Goal: Book appointment/travel/reservation

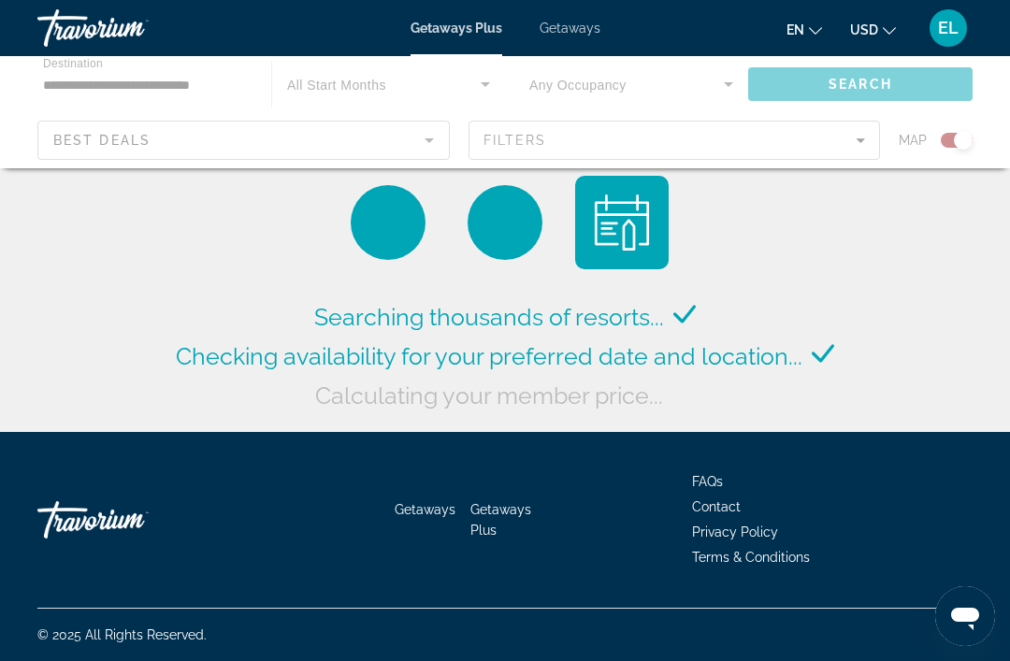
click at [213, 99] on div "Main content" at bounding box center [505, 112] width 1010 height 112
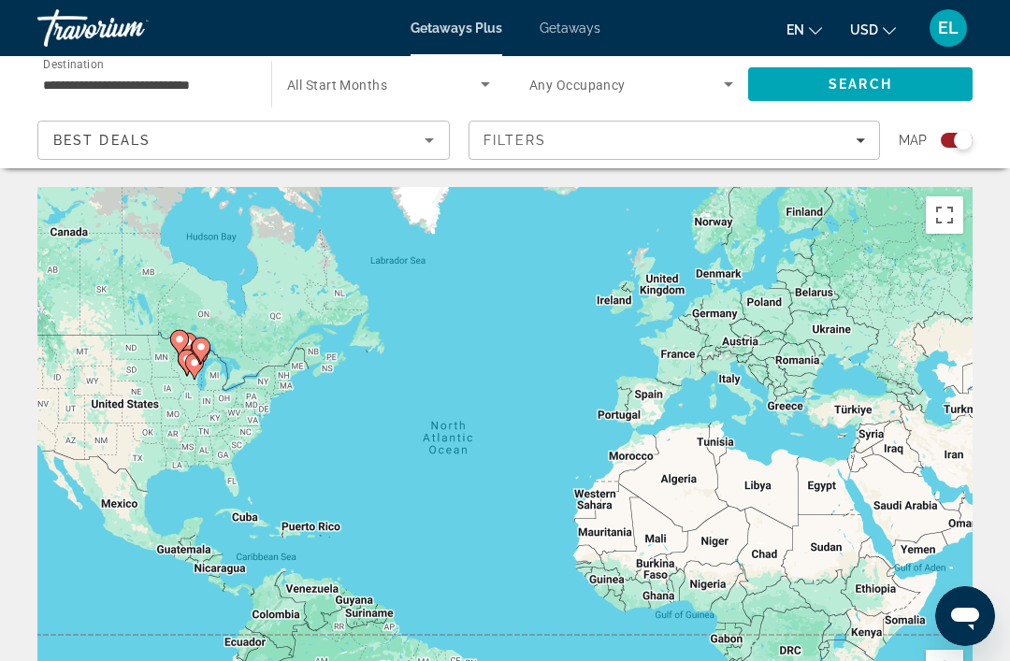
click at [490, 86] on icon "Search widget" at bounding box center [485, 84] width 22 height 22
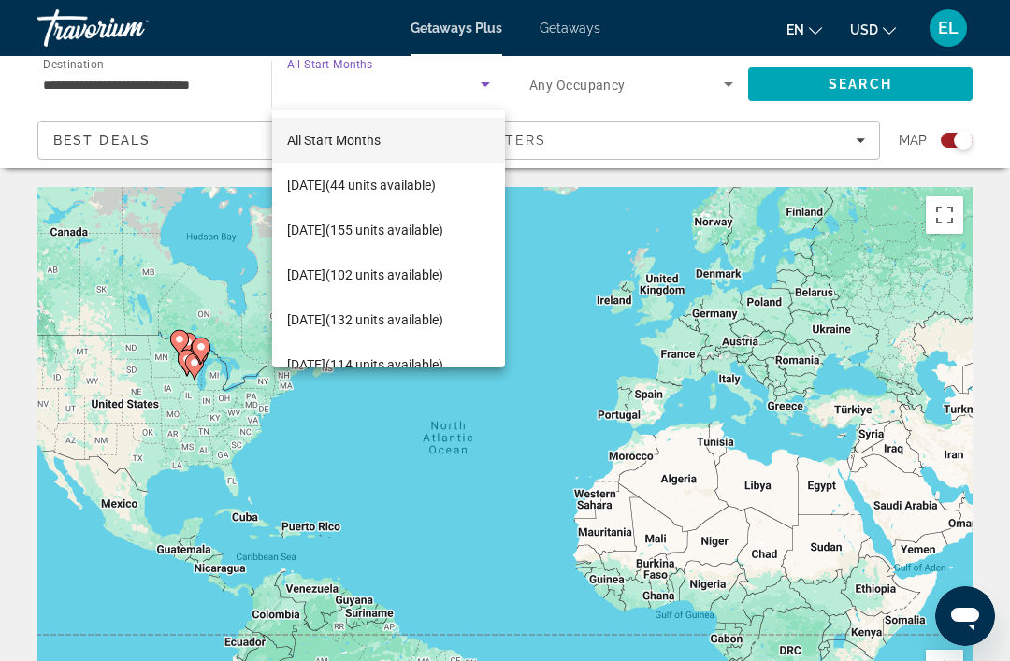
click at [582, 27] on div at bounding box center [505, 330] width 1010 height 661
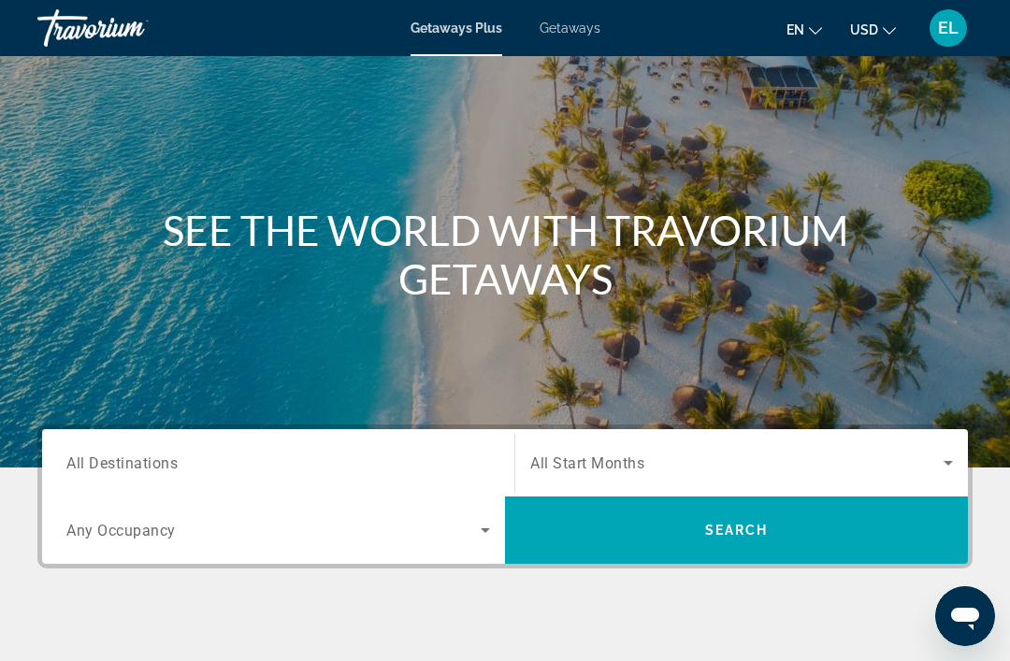
click at [129, 458] on span "All Destinations" at bounding box center [121, 463] width 111 height 18
click at [129, 458] on input "Destination All Destinations" at bounding box center [278, 464] width 424 height 22
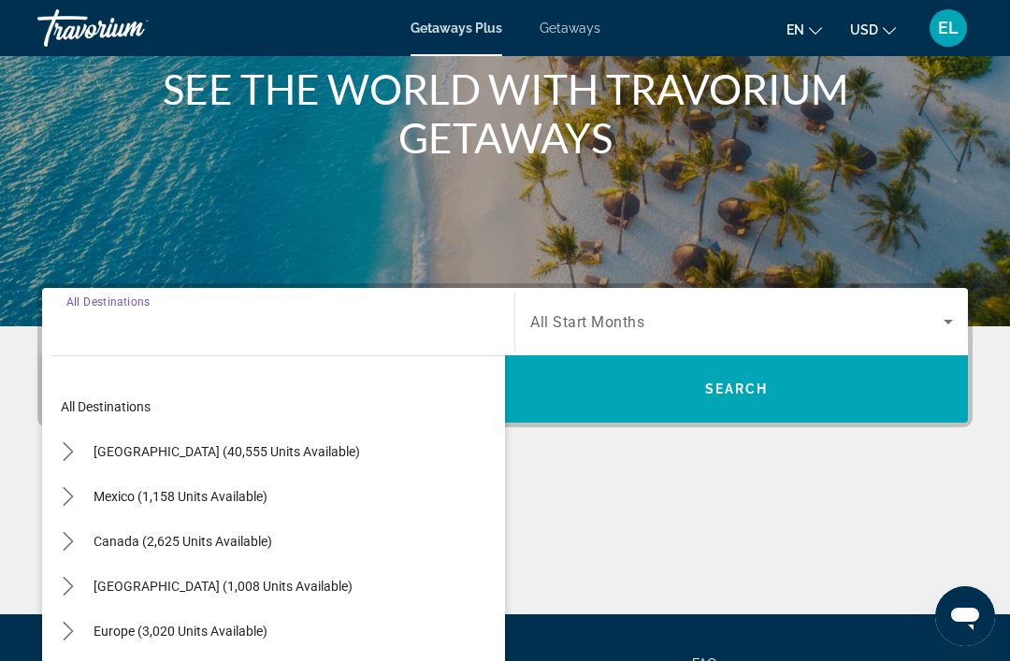
scroll to position [357, 0]
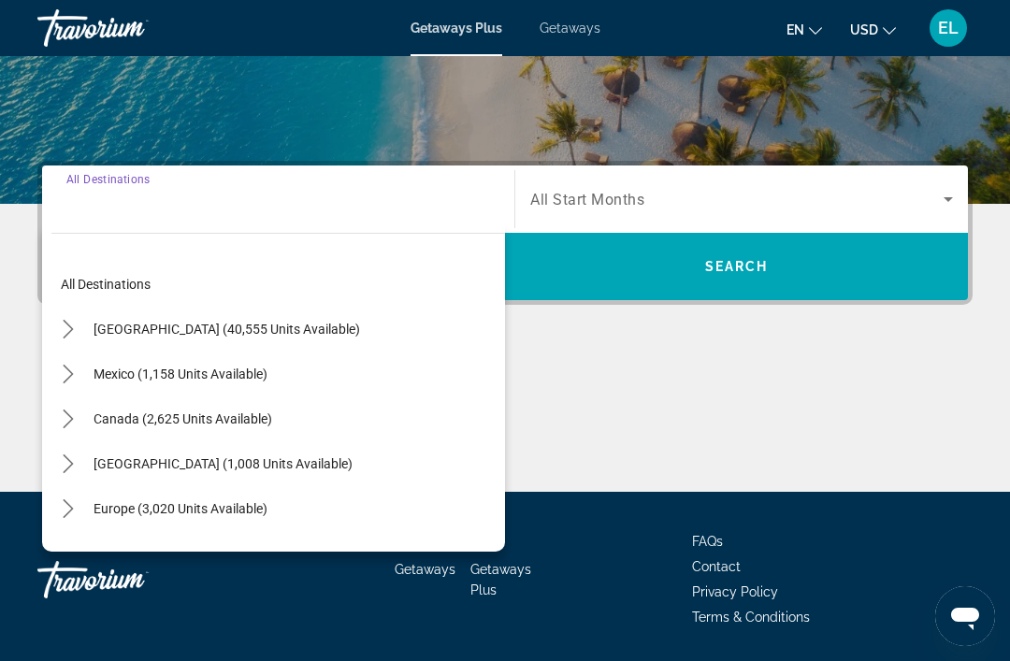
click at [159, 334] on span "[GEOGRAPHIC_DATA] (40,555 units available)" at bounding box center [227, 329] width 267 height 15
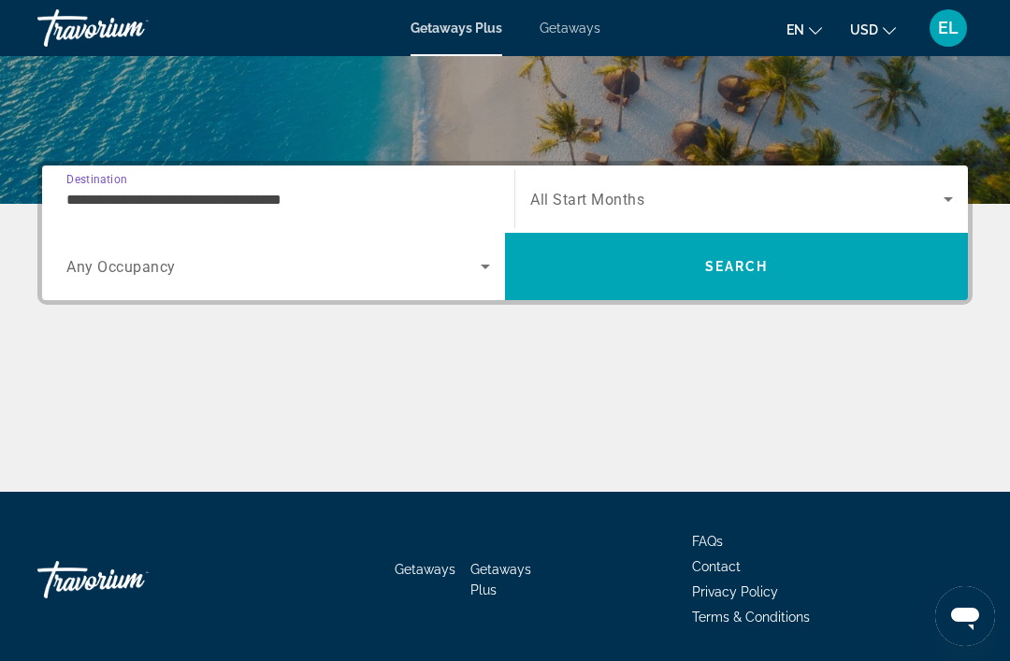
click at [189, 205] on input "**********" at bounding box center [278, 200] width 424 height 22
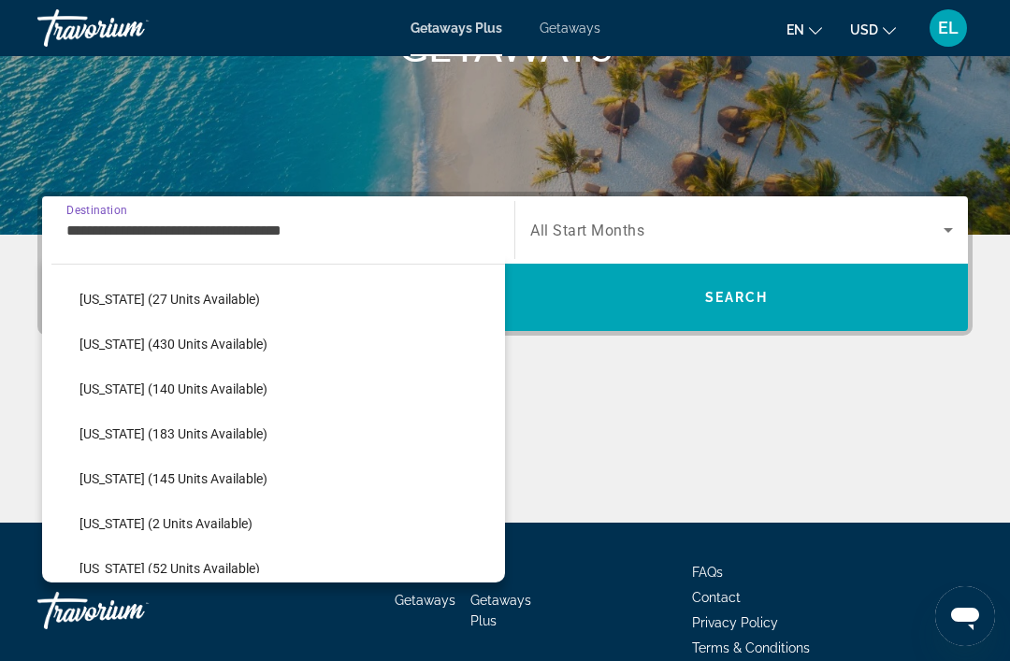
scroll to position [419, 0]
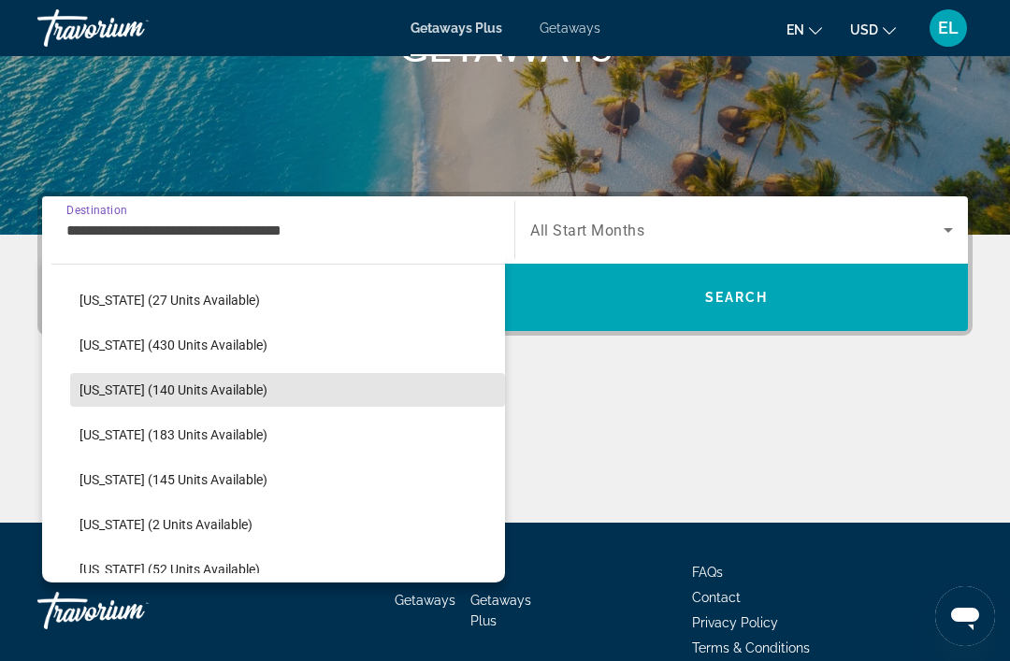
click at [197, 398] on span "Select destination: Illinois (140 units available)" at bounding box center [287, 390] width 435 height 45
type input "**********"
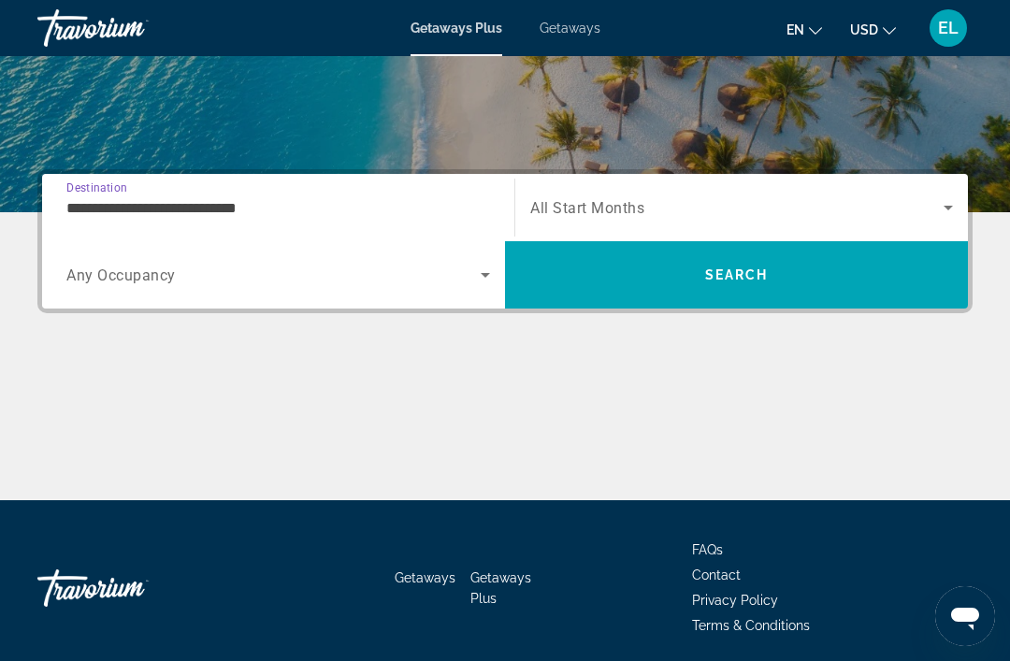
scroll to position [357, 0]
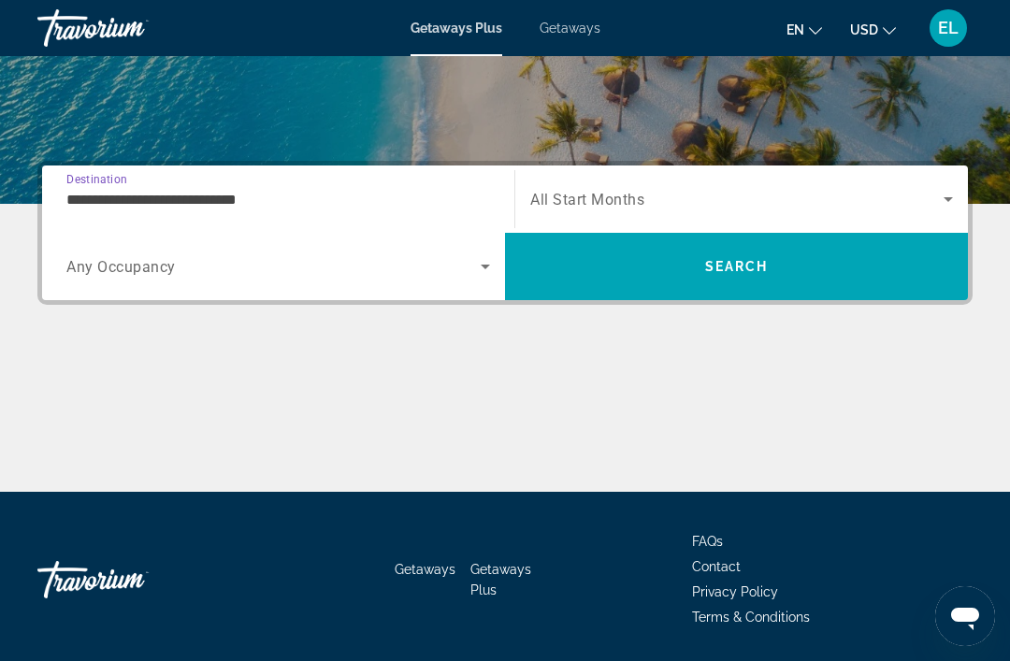
click at [955, 202] on icon "Search widget" at bounding box center [948, 199] width 22 height 22
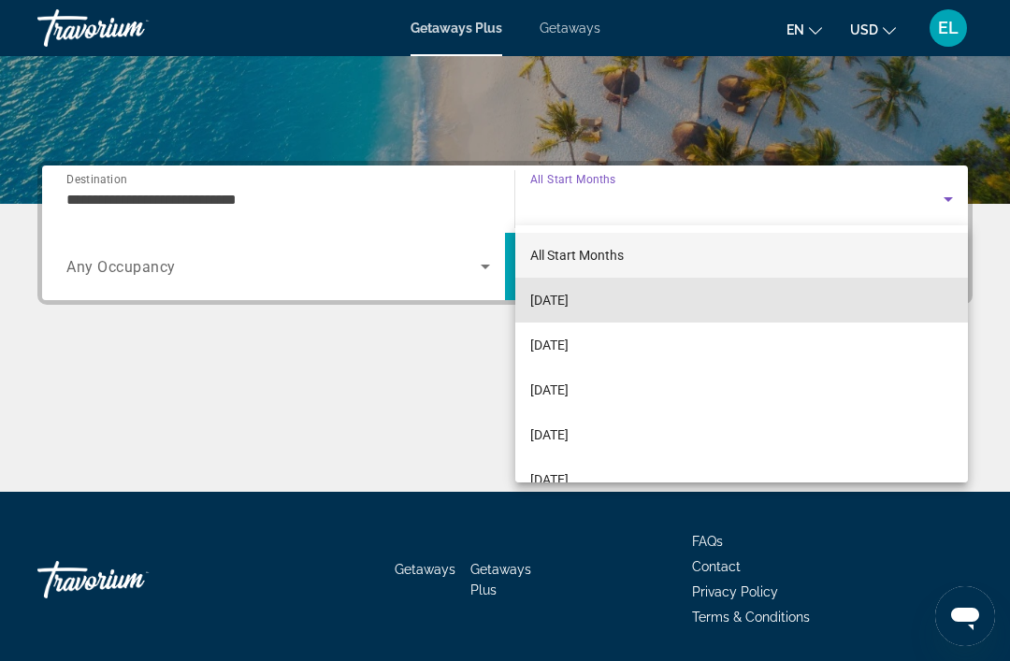
click at [569, 301] on span "[DATE]" at bounding box center [549, 300] width 38 height 22
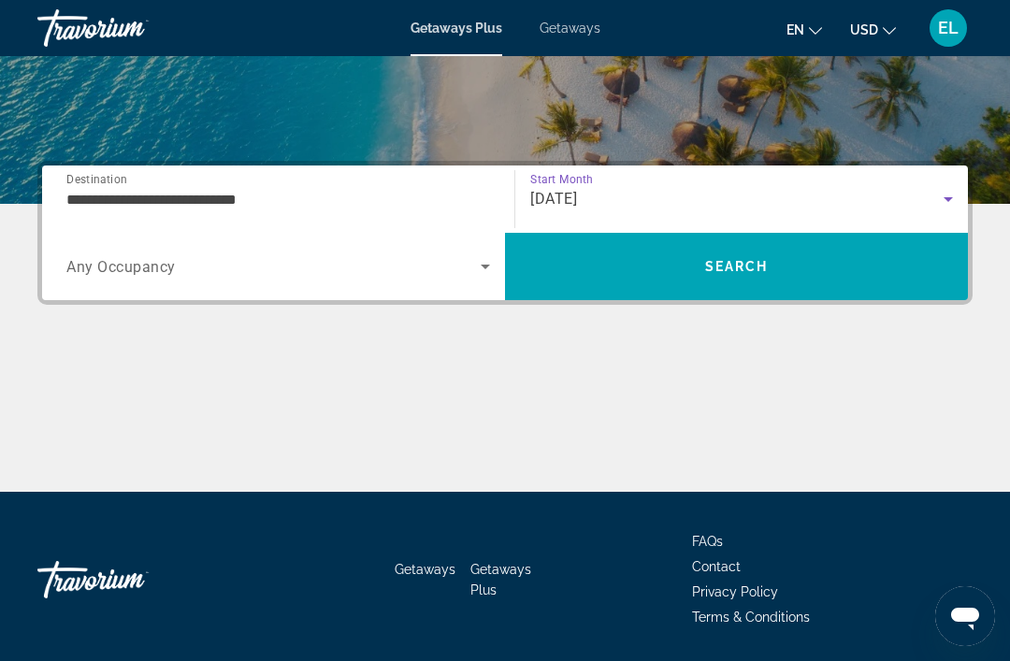
click at [778, 283] on span "Search" at bounding box center [736, 266] width 463 height 45
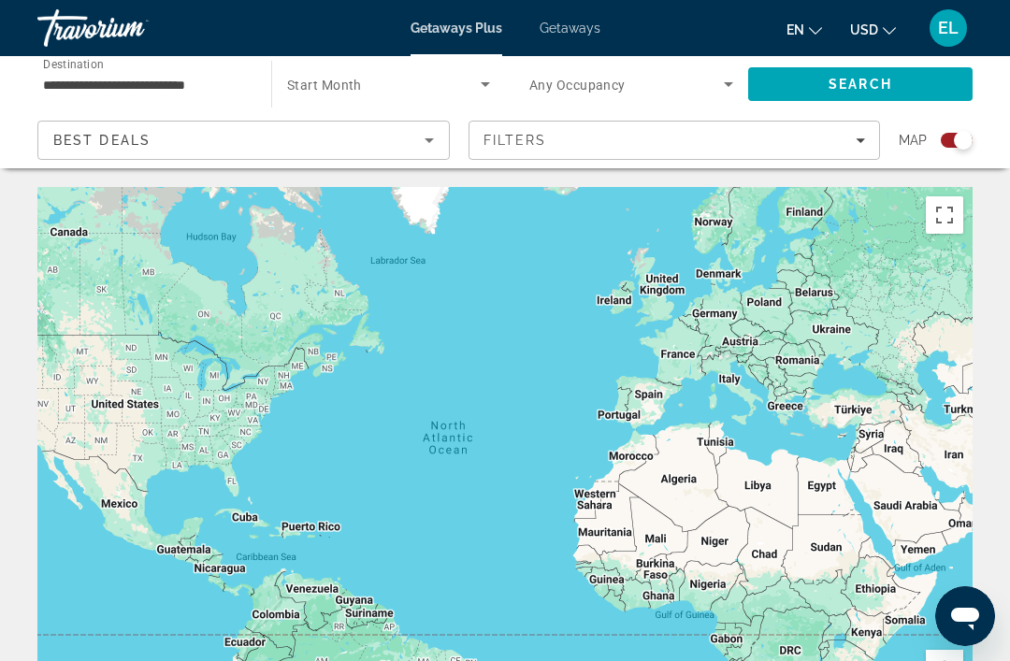
click at [879, 79] on span "Search" at bounding box center [861, 84] width 64 height 15
click at [148, 94] on input "**********" at bounding box center [145, 85] width 204 height 22
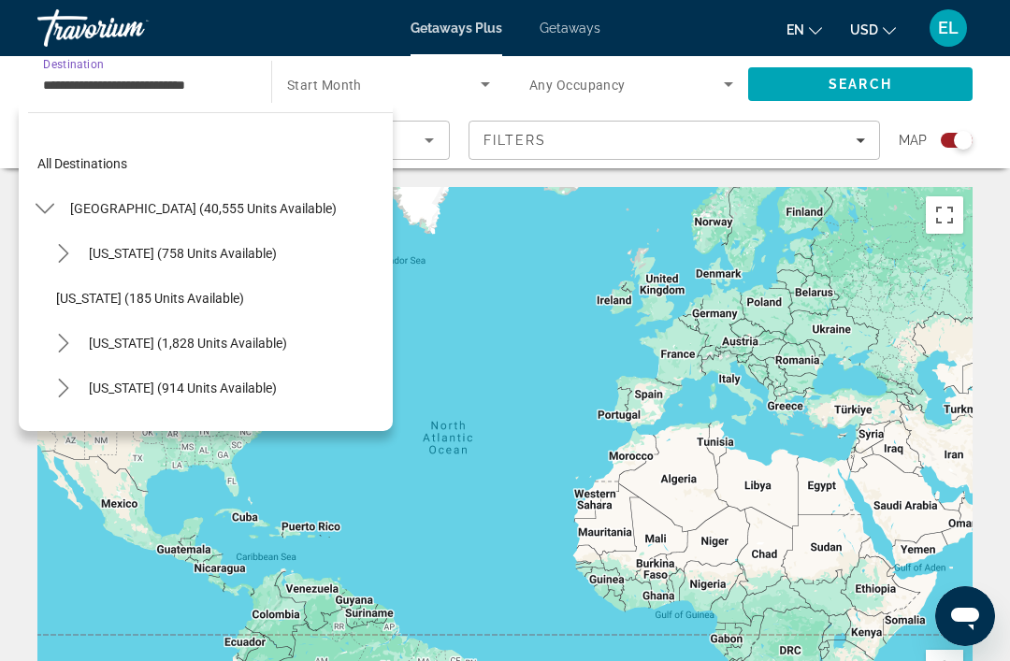
scroll to position [381, 0]
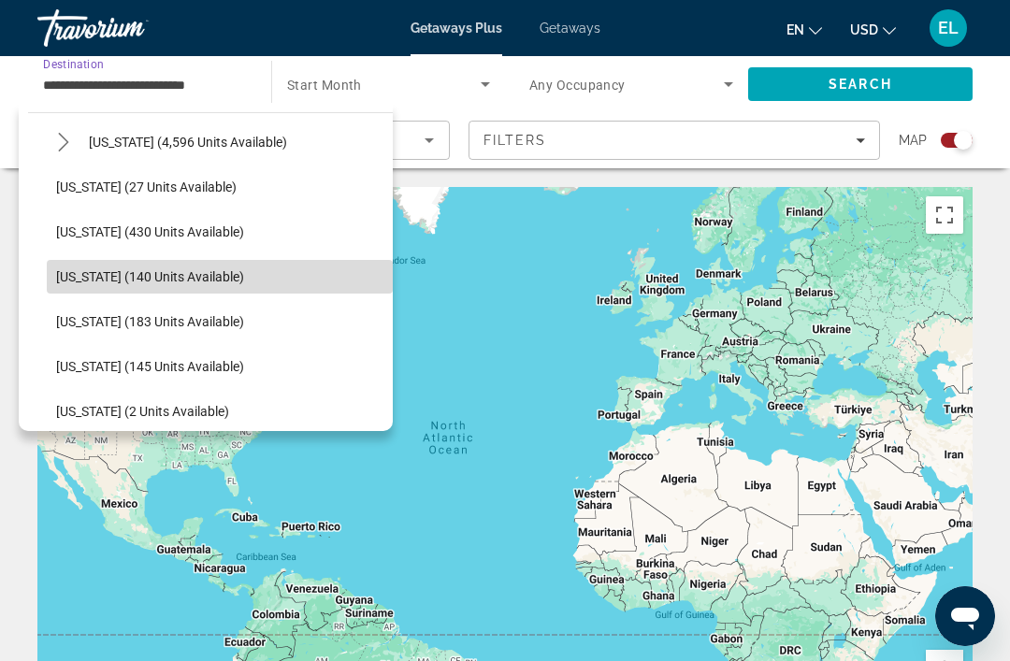
click at [167, 275] on span "[US_STATE] (140 units available)" at bounding box center [150, 276] width 188 height 15
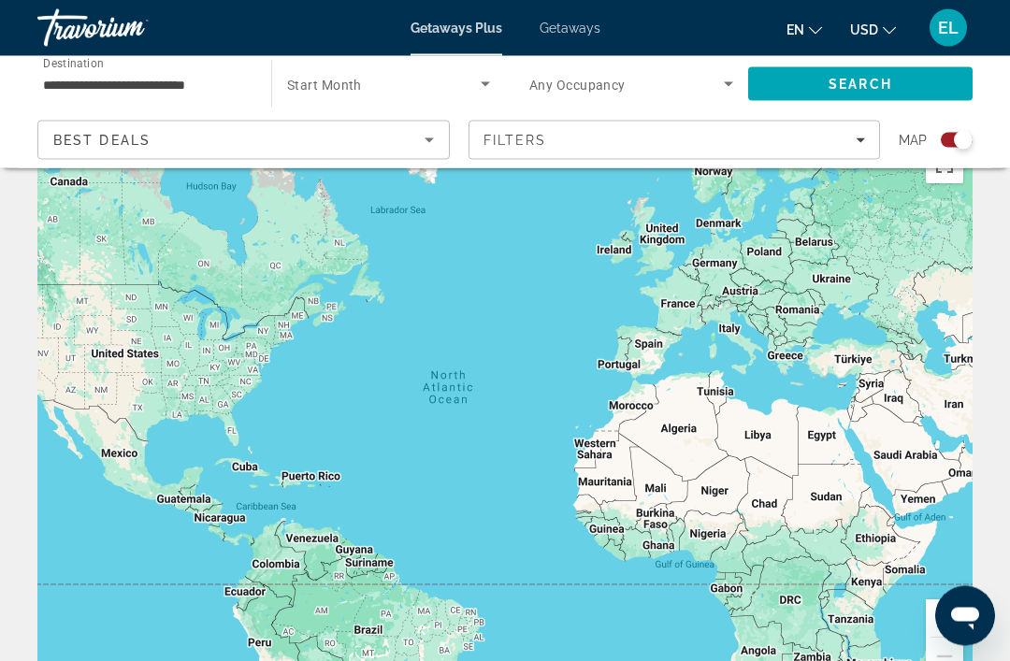
scroll to position [0, 0]
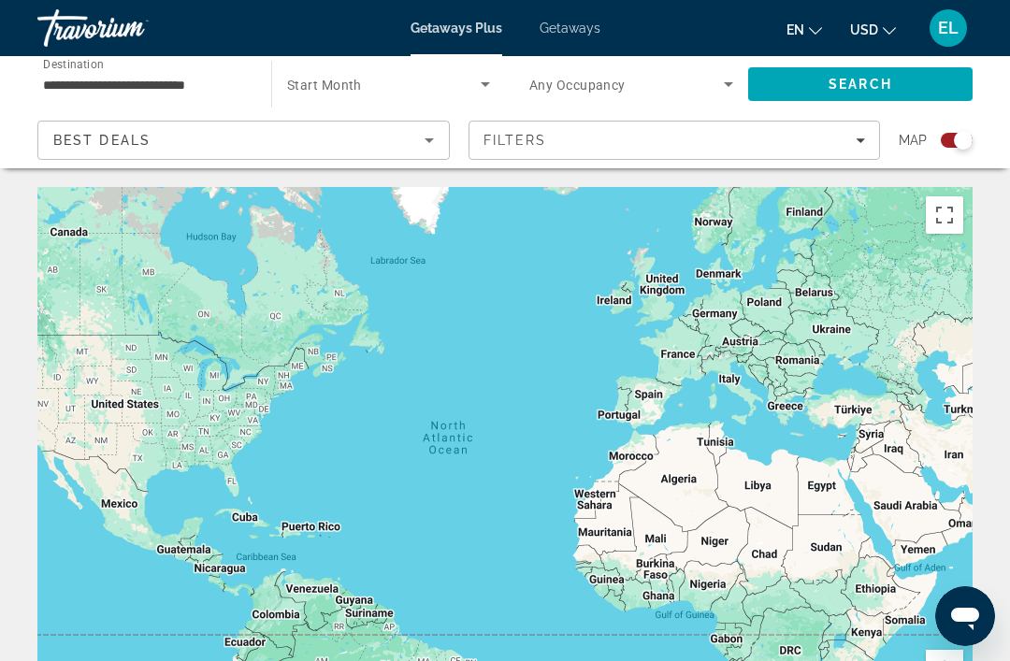
click at [572, 28] on span "Getaways" at bounding box center [570, 28] width 61 height 15
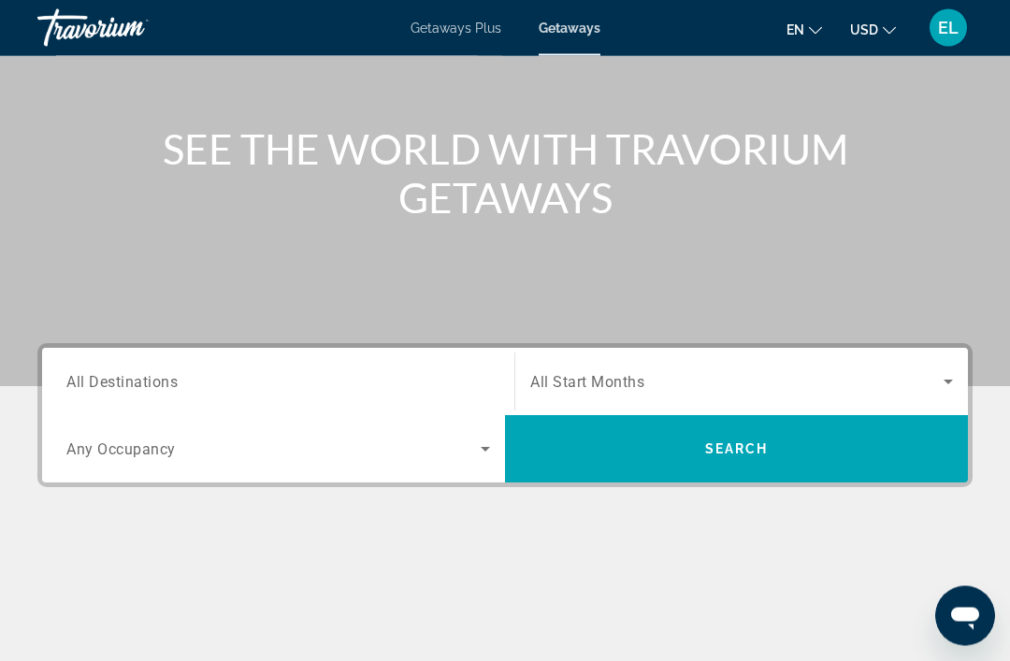
scroll to position [199, 0]
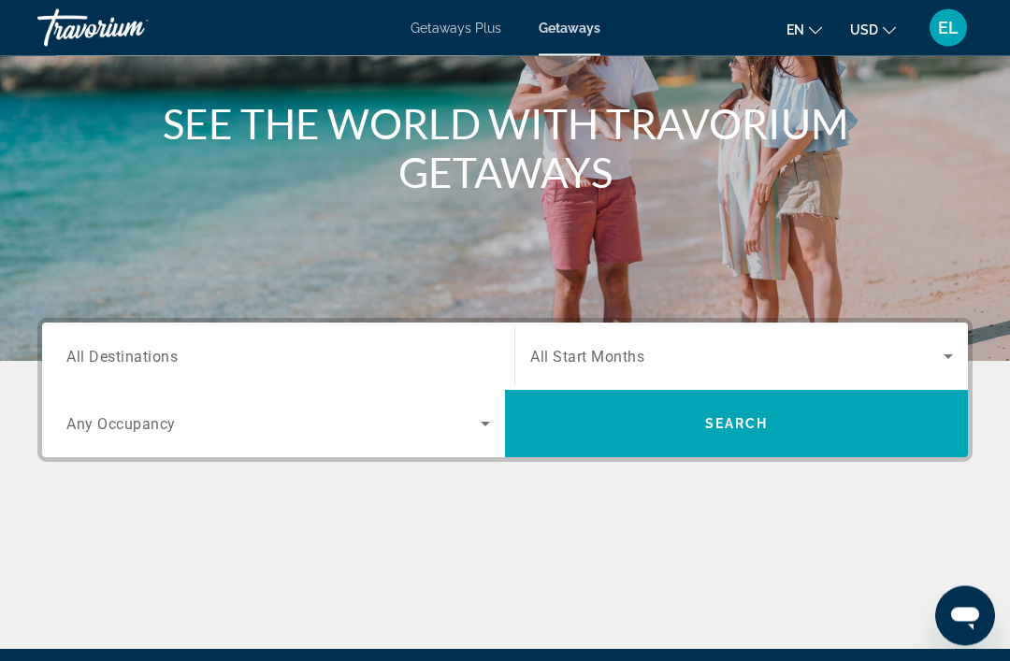
click at [119, 359] on span "All Destinations" at bounding box center [121, 357] width 111 height 18
click at [119, 359] on input "Destination All Destinations" at bounding box center [278, 358] width 424 height 22
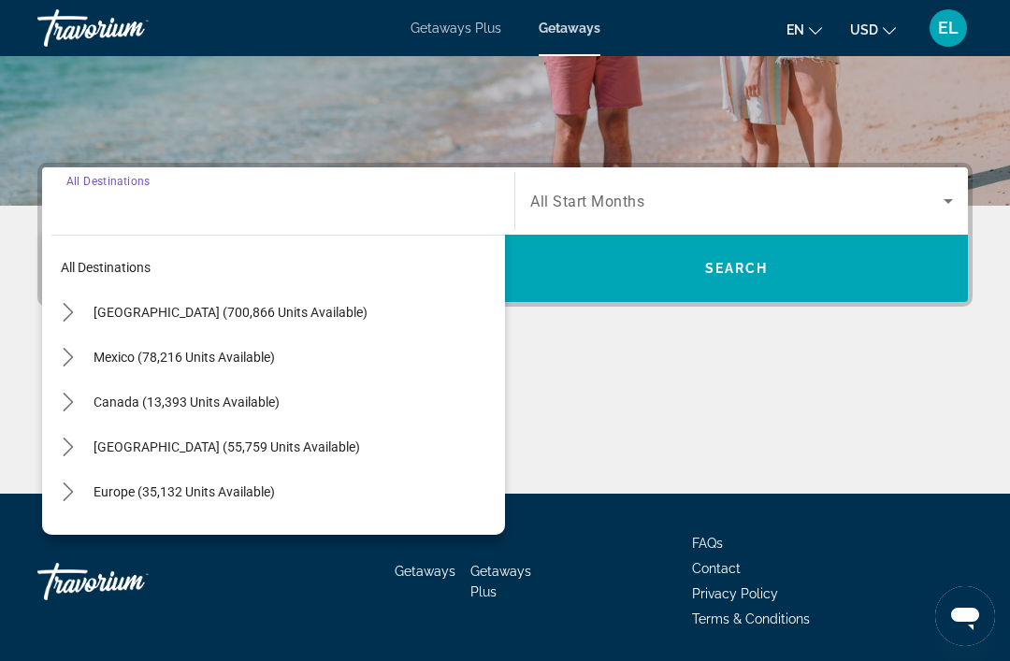
scroll to position [357, 0]
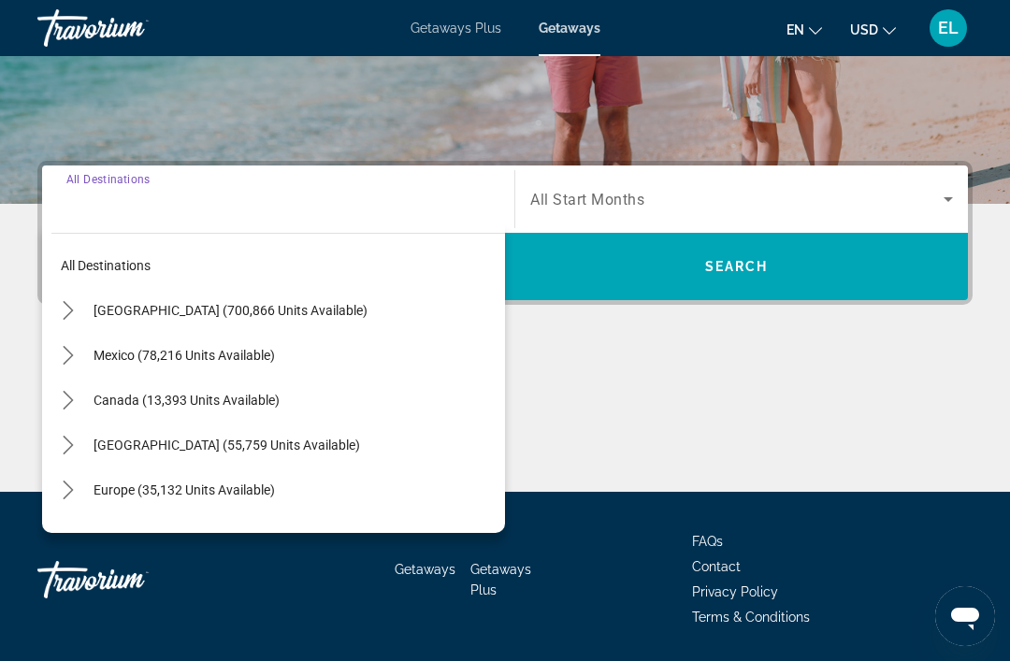
click at [184, 312] on span "[GEOGRAPHIC_DATA] (700,866 units available)" at bounding box center [231, 310] width 274 height 15
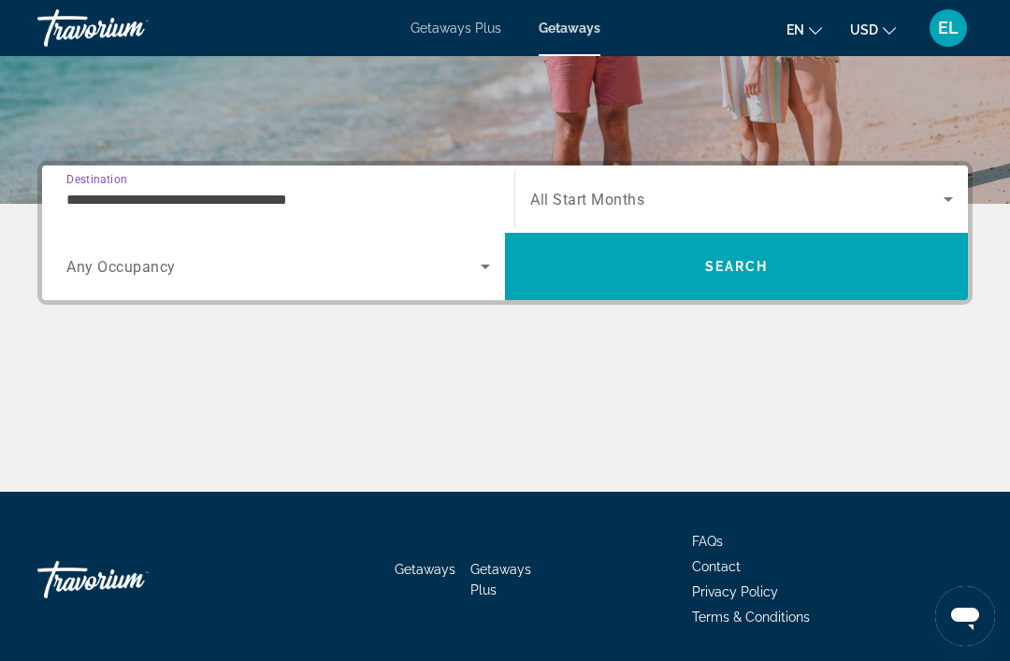
click at [277, 199] on input "**********" at bounding box center [278, 200] width 424 height 22
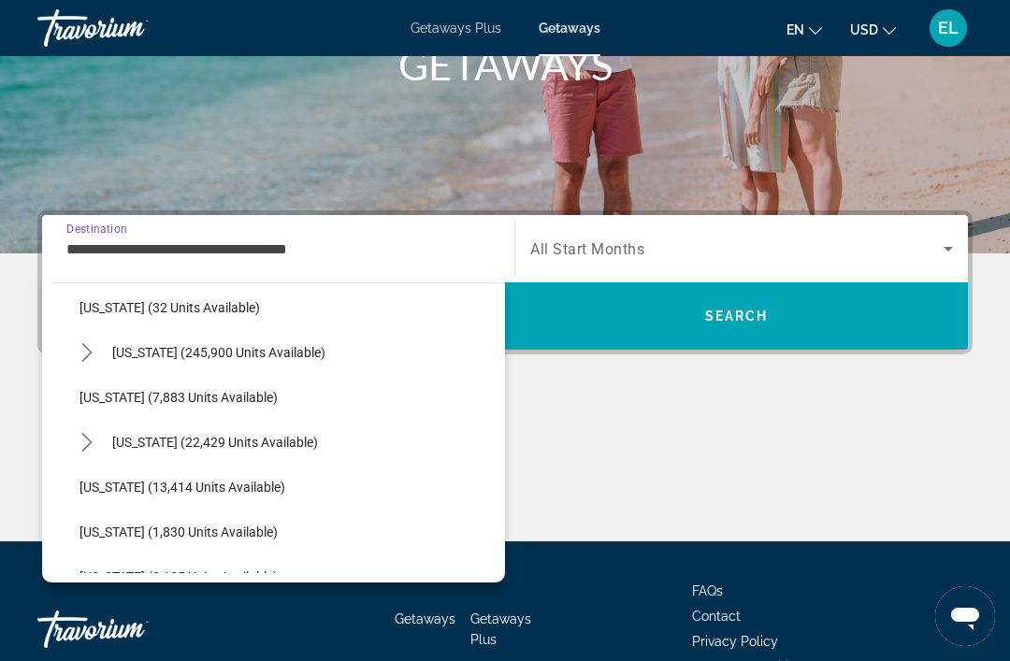
scroll to position [322, 0]
click at [176, 539] on span "[US_STATE] (1,830 units available)" at bounding box center [179, 532] width 198 height 15
type input "**********"
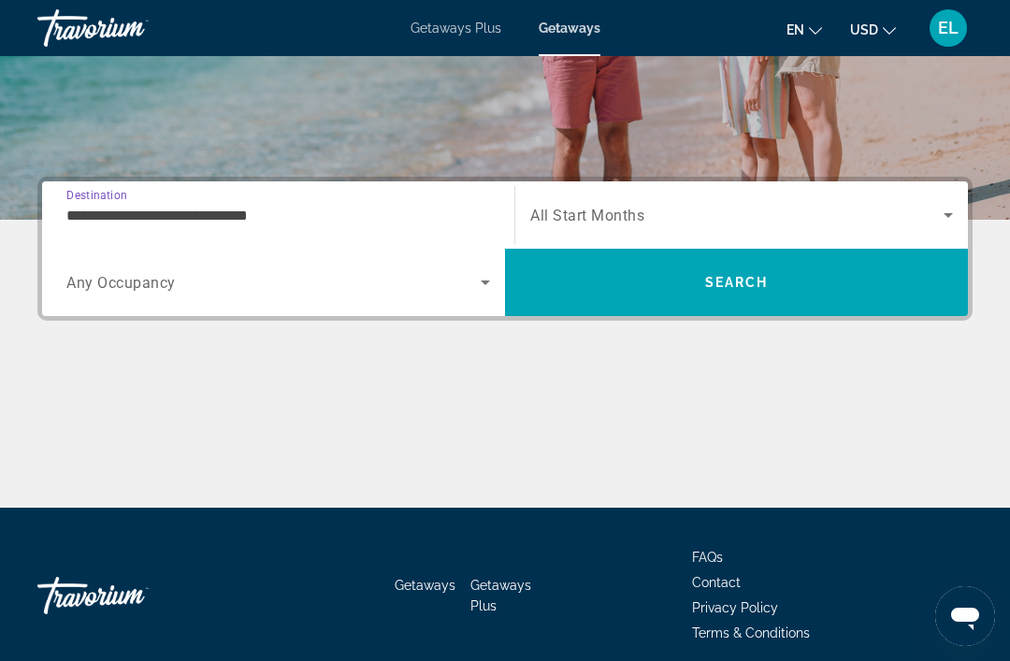
scroll to position [357, 0]
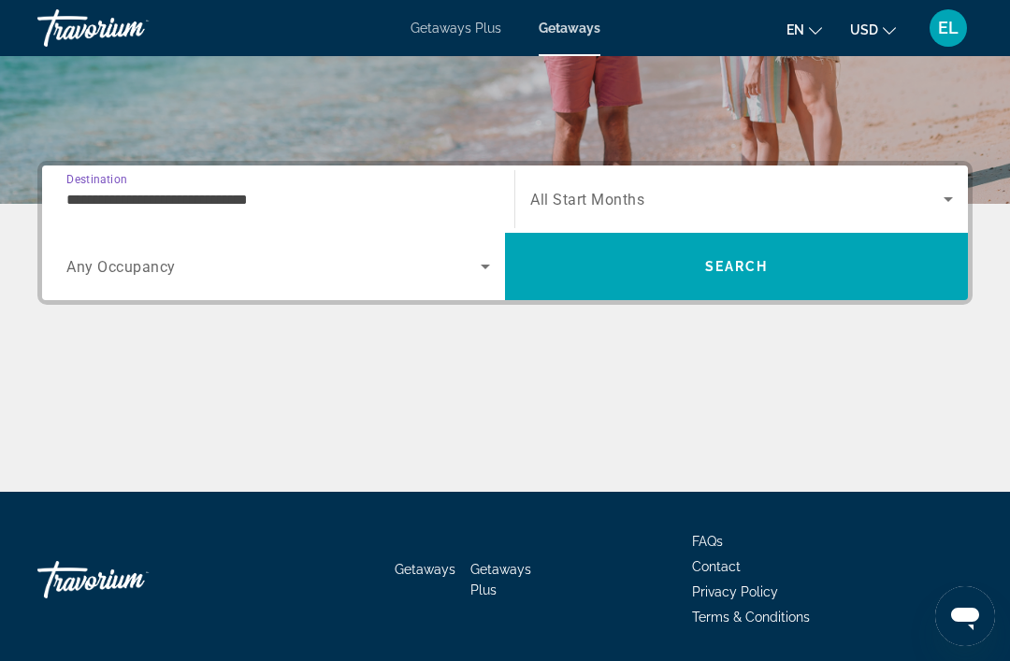
click at [953, 198] on icon "Search widget" at bounding box center [948, 199] width 22 height 22
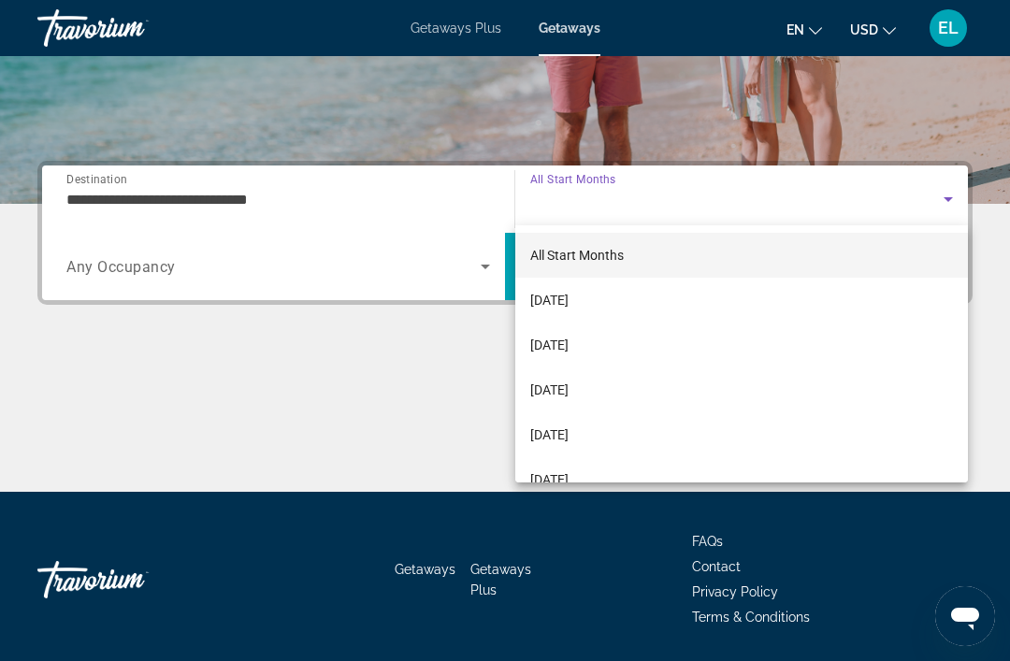
scroll to position [0, 0]
click at [569, 305] on span "[DATE]" at bounding box center [549, 300] width 38 height 22
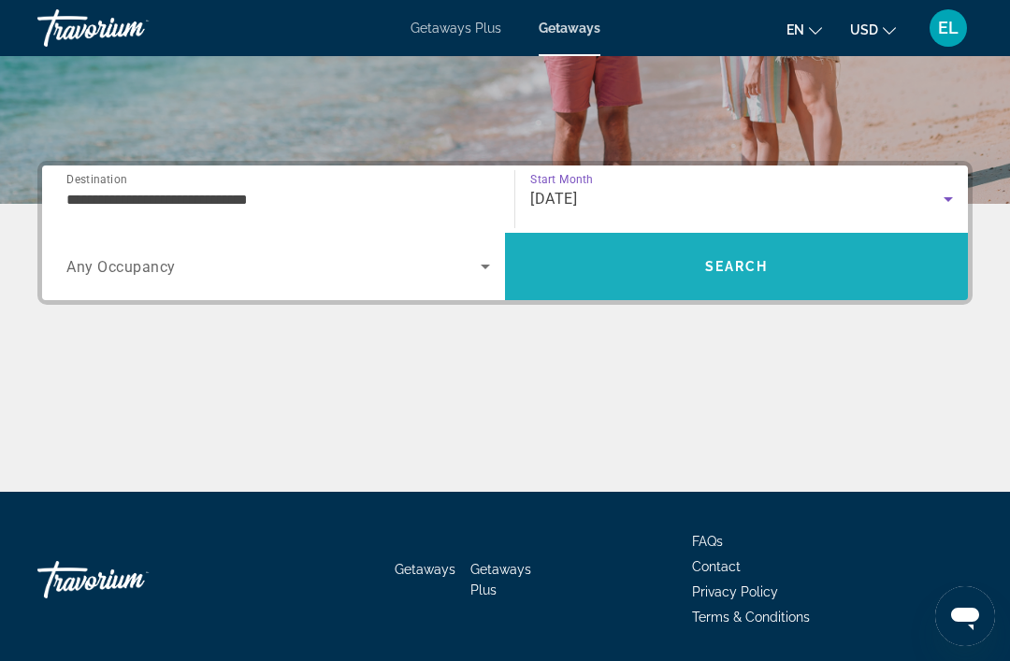
click at [780, 275] on span "Search" at bounding box center [736, 266] width 463 height 45
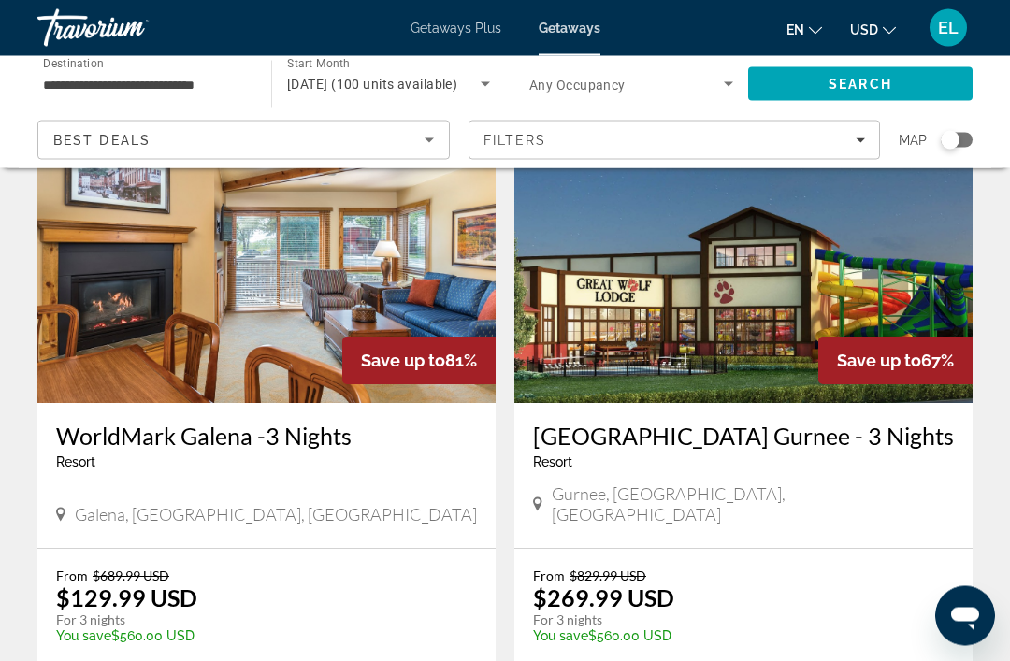
scroll to position [130, 0]
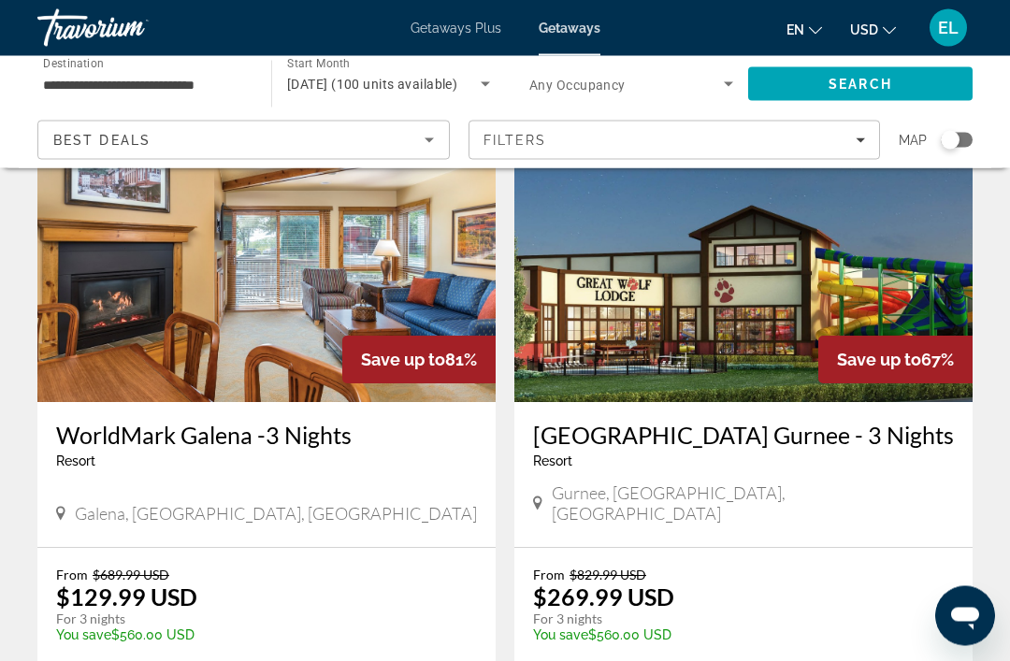
click at [252, 293] on img "Main content" at bounding box center [266, 253] width 458 height 299
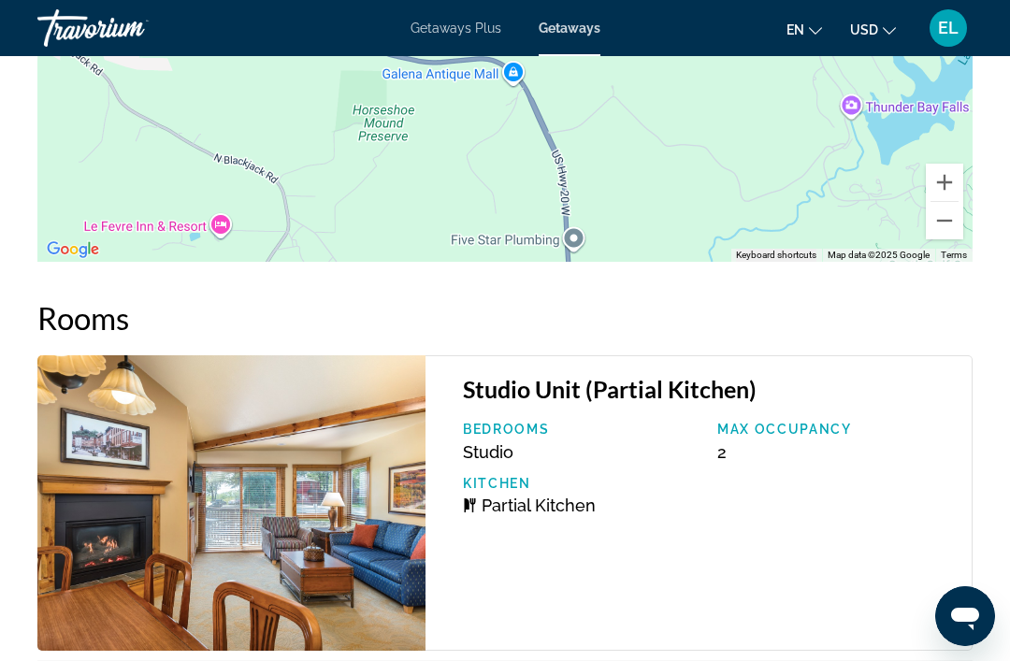
scroll to position [3143, 0]
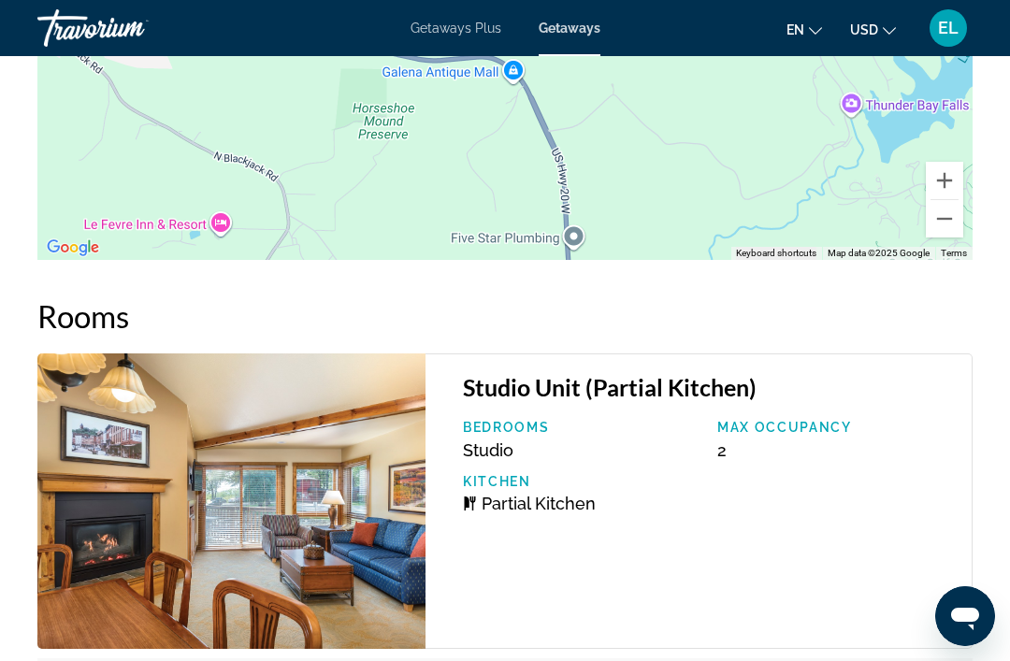
click at [269, 546] on img "Main content" at bounding box center [231, 502] width 388 height 296
click at [284, 541] on img "Main content" at bounding box center [231, 502] width 388 height 296
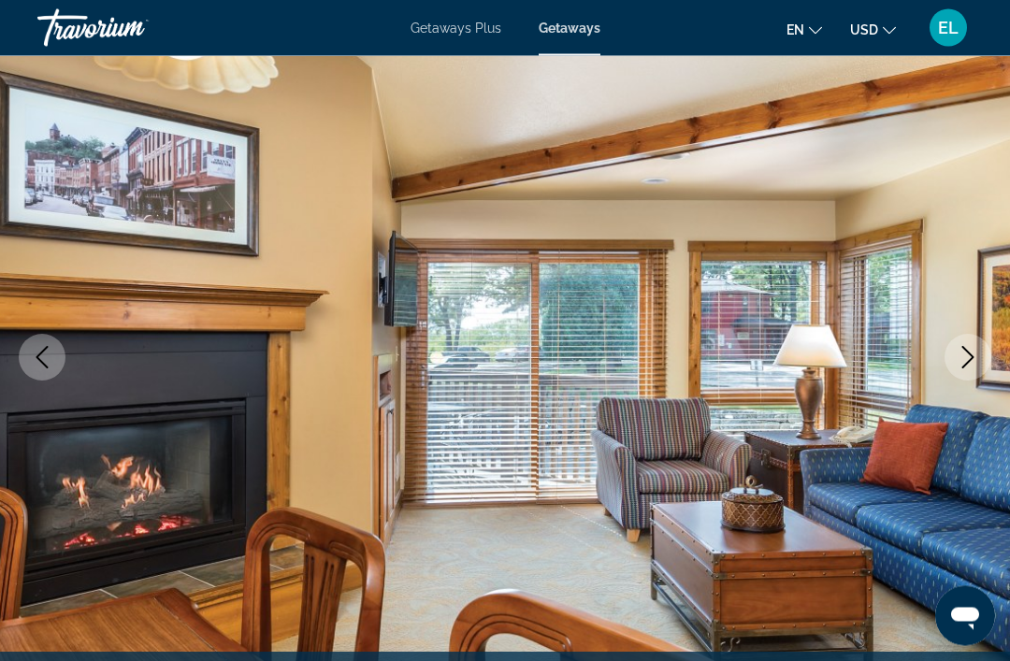
scroll to position [0, 0]
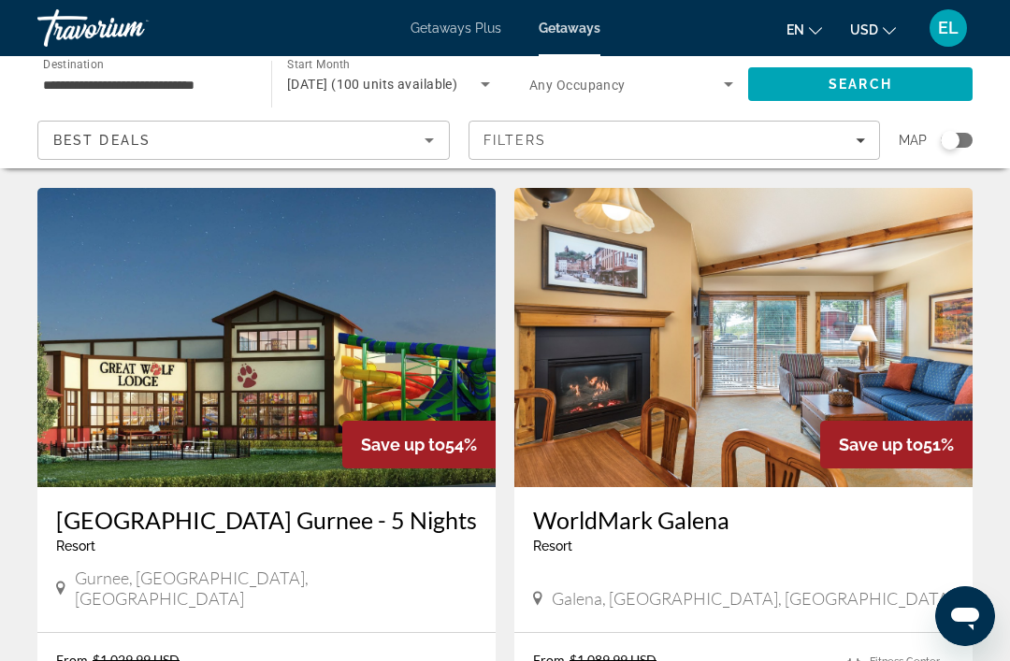
scroll to position [702, 0]
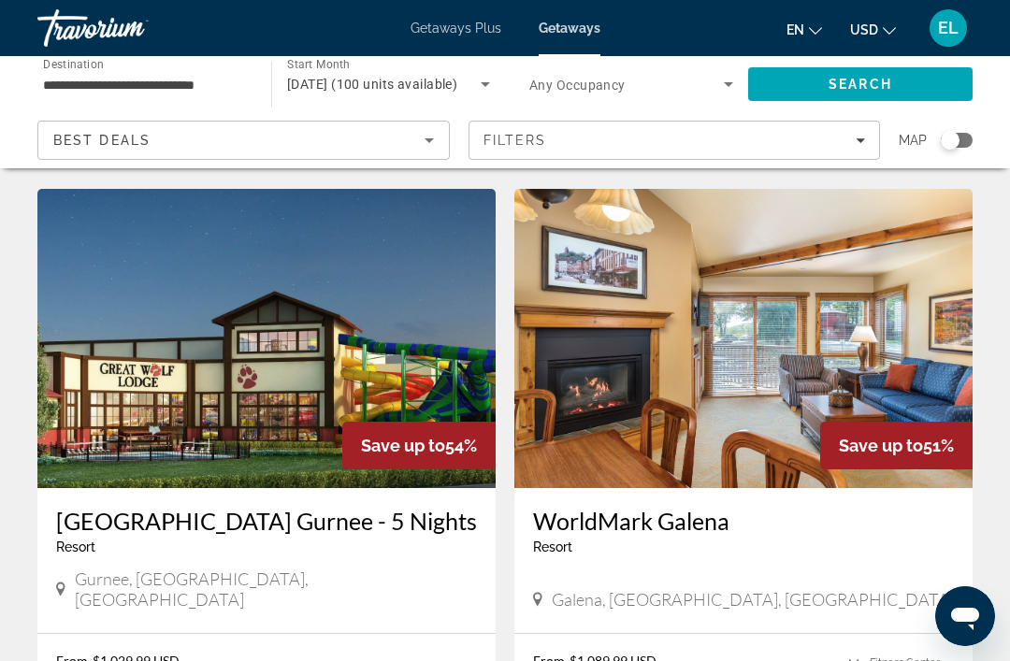
click at [773, 344] on img "Main content" at bounding box center [744, 338] width 458 height 299
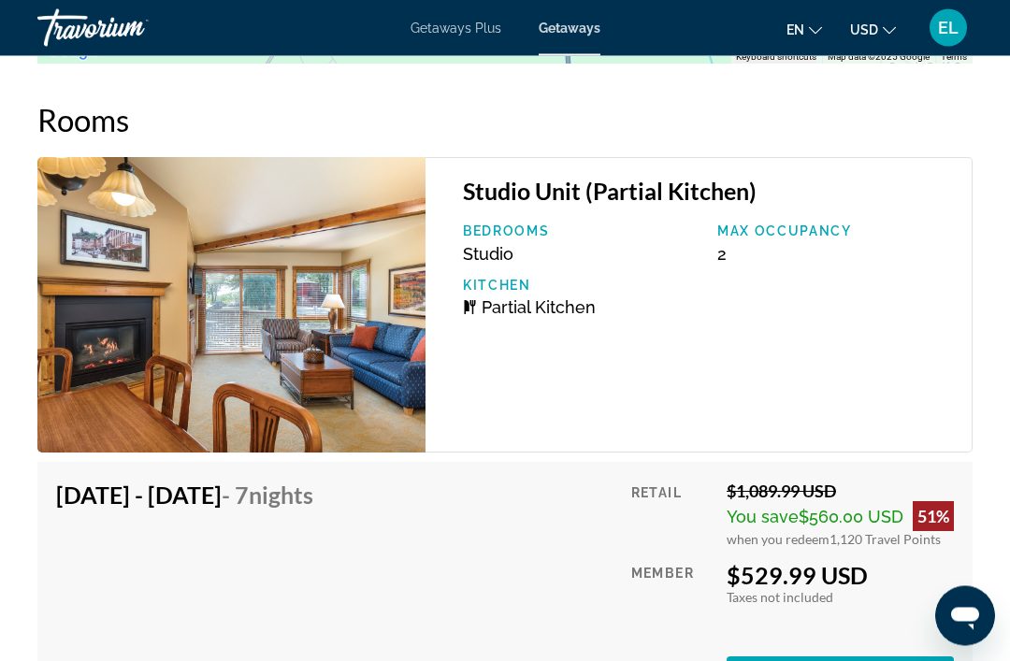
scroll to position [3467, 0]
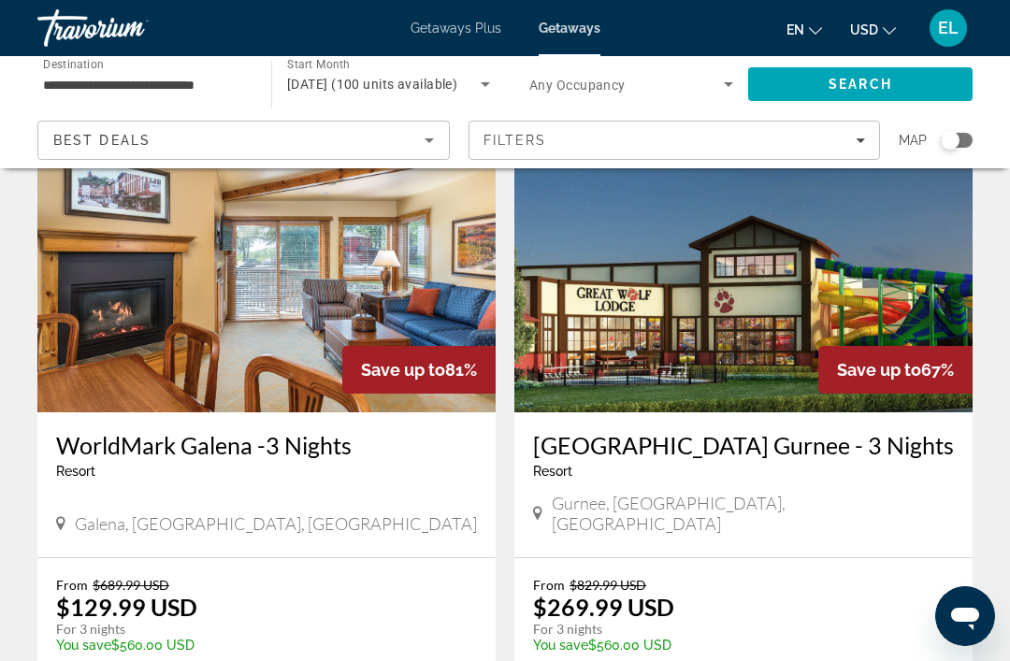
scroll to position [123, 0]
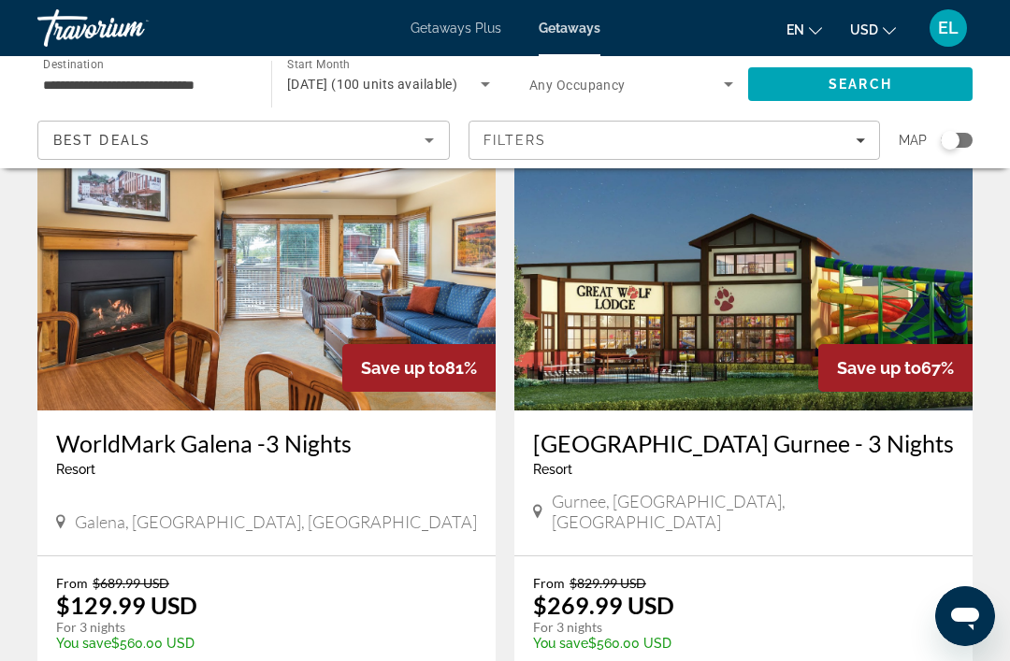
click at [892, 340] on img "Main content" at bounding box center [744, 260] width 458 height 299
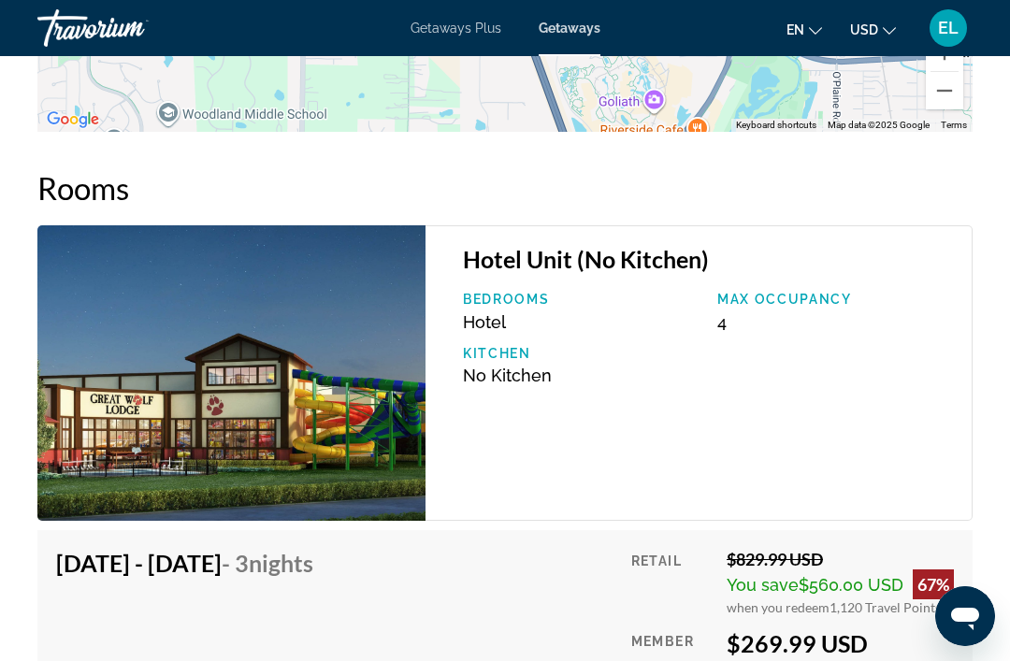
scroll to position [2980, 0]
